Goal: Transaction & Acquisition: Purchase product/service

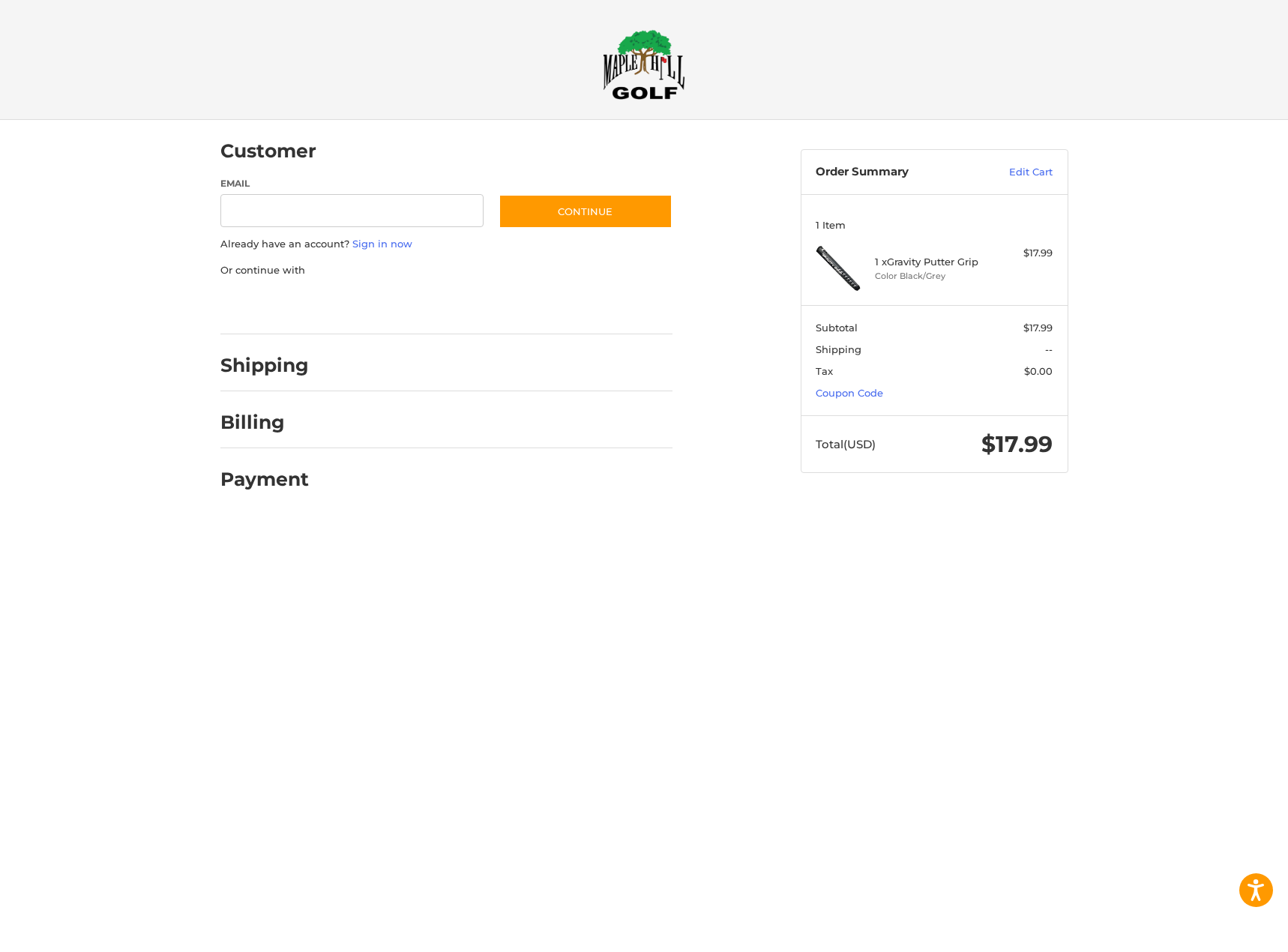
click at [1110, 520] on div at bounding box center [644, 520] width 1288 height 0
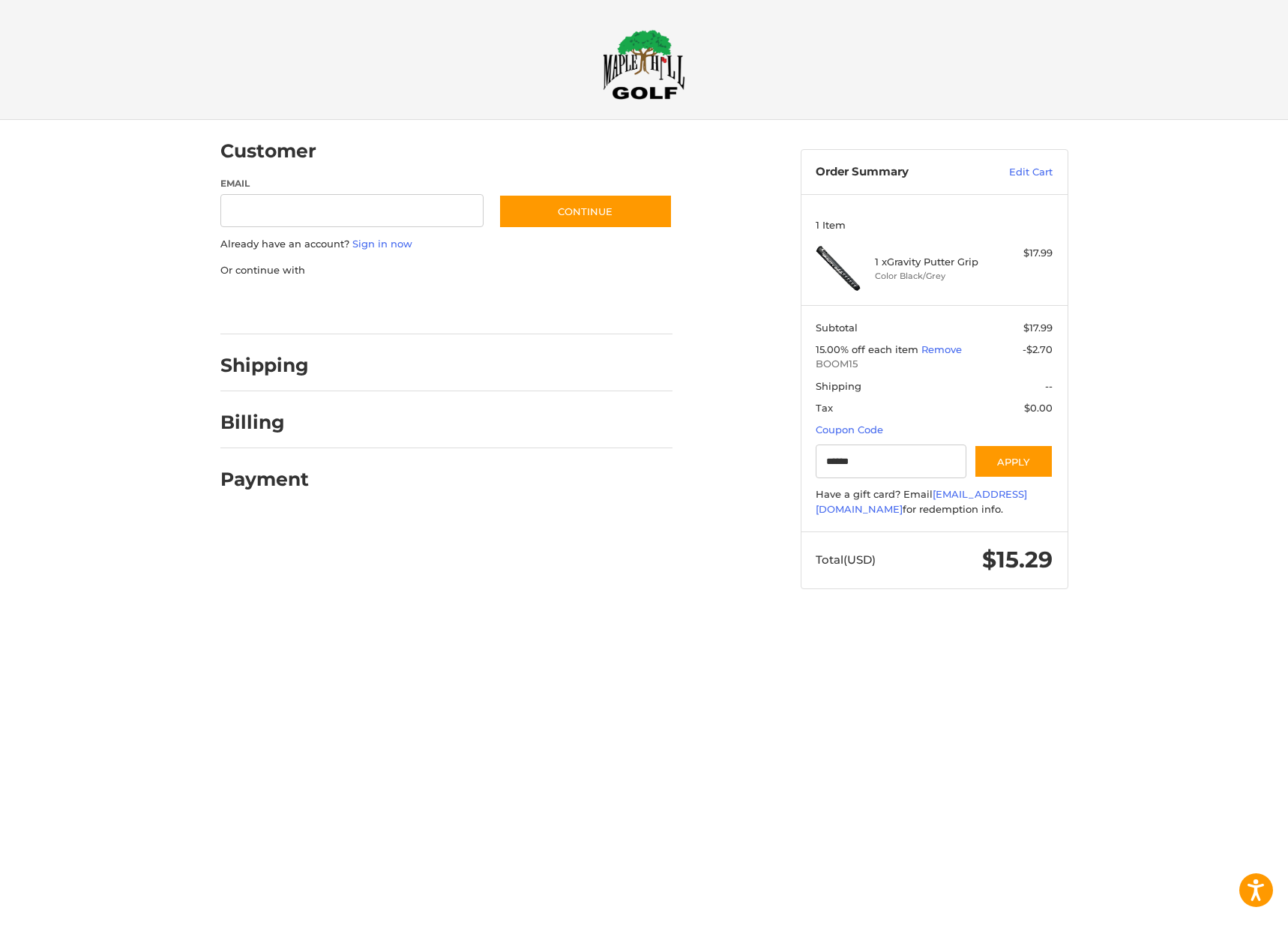
type input "******"
click at [744, 619] on div at bounding box center [644, 619] width 1288 height 0
click at [1036, 173] on link "Edit Cart" at bounding box center [1014, 173] width 75 height 15
